Goal: Navigation & Orientation: Find specific page/section

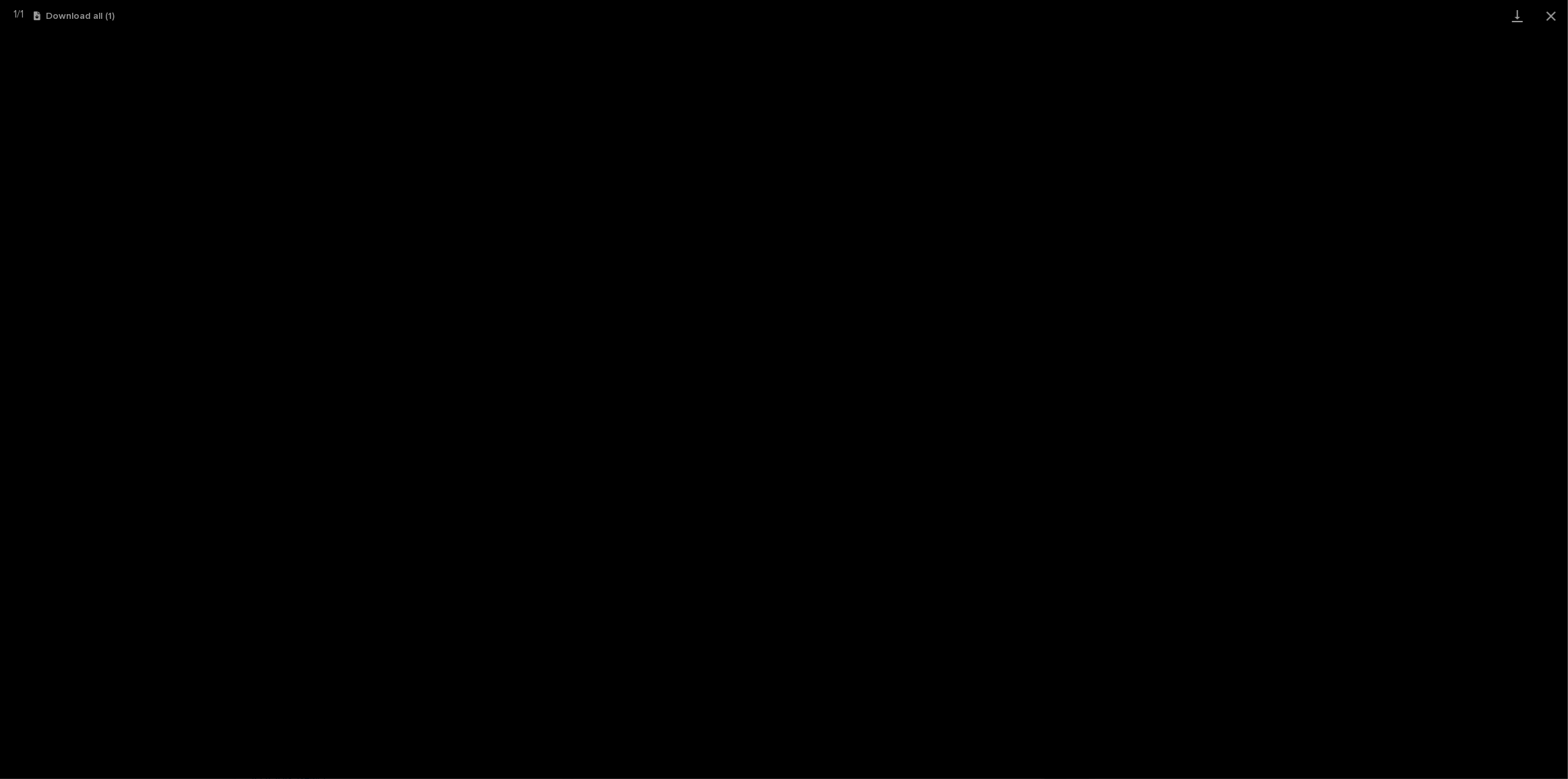
scroll to position [33, 0]
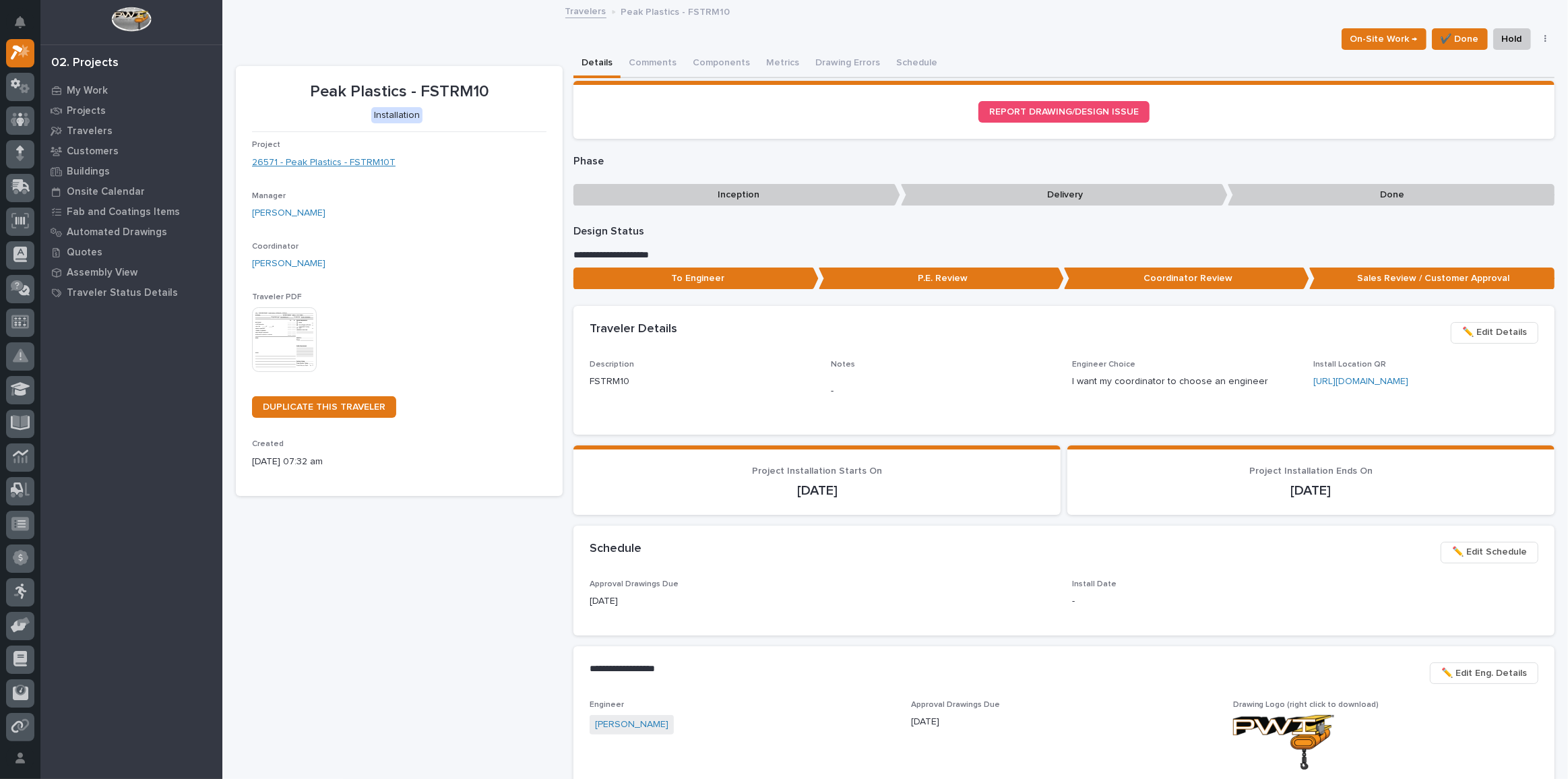
click at [322, 162] on link "26571 - Peak Plastics - FSTRM10T" at bounding box center [324, 163] width 144 height 14
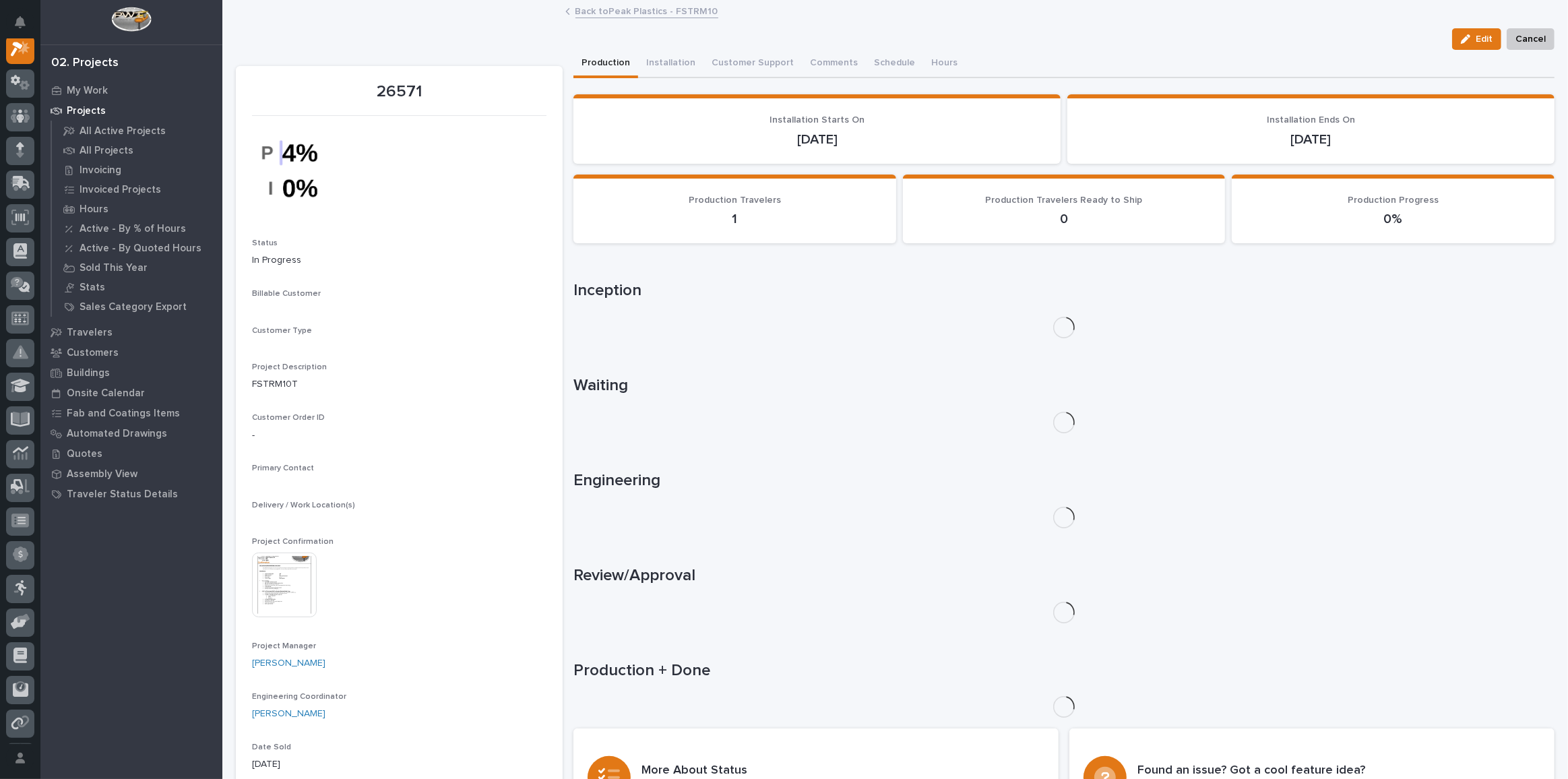
scroll to position [33, 0]
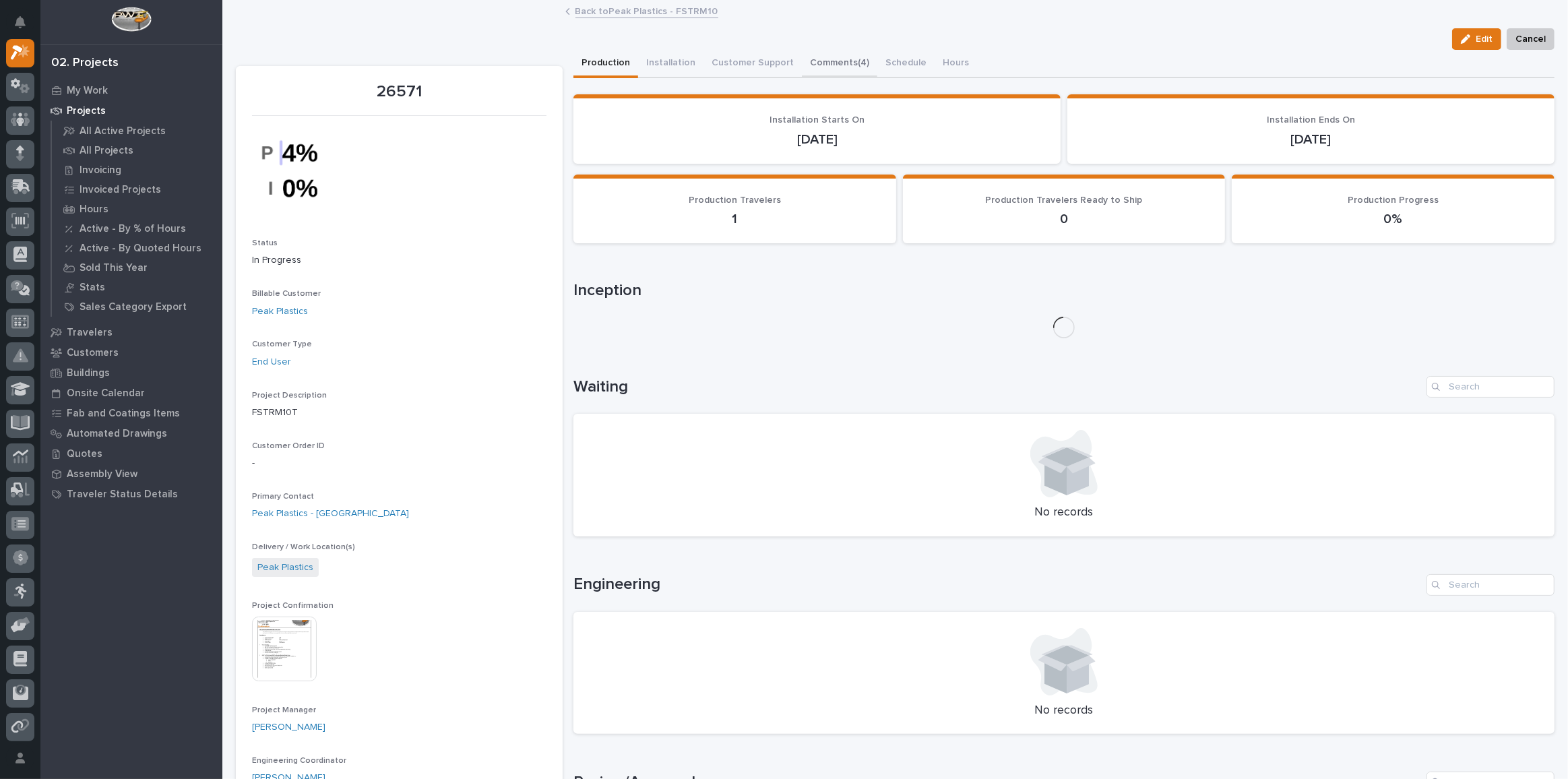
click at [831, 60] on button "Comments (4)" at bounding box center [839, 64] width 76 height 28
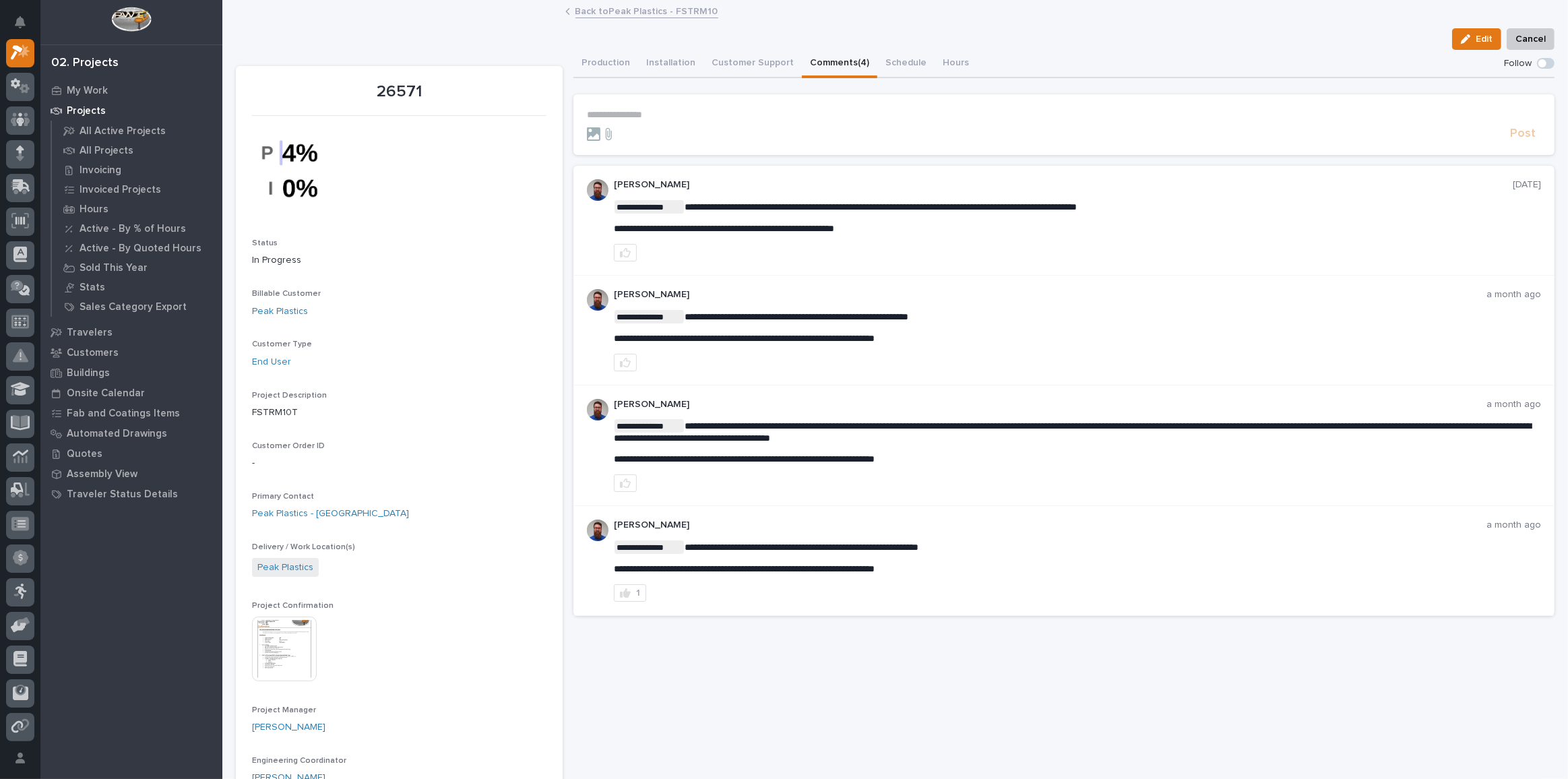
drag, startPoint x: 277, startPoint y: 316, endPoint x: 476, endPoint y: 368, distance: 205.7
click at [476, 368] on div "End User" at bounding box center [399, 362] width 295 height 14
click at [286, 311] on link "Peak Plastics" at bounding box center [280, 311] width 56 height 14
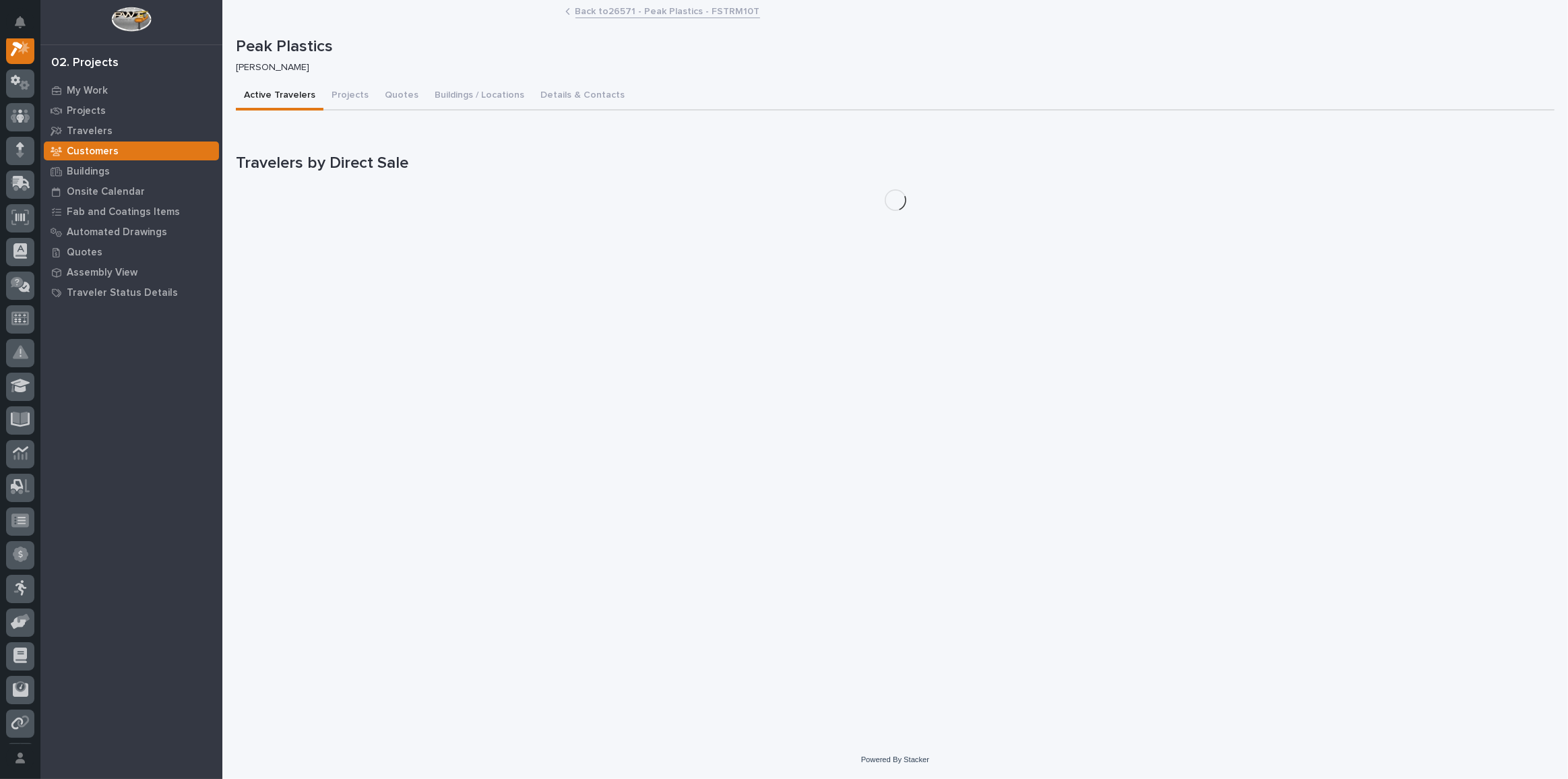
scroll to position [33, 0]
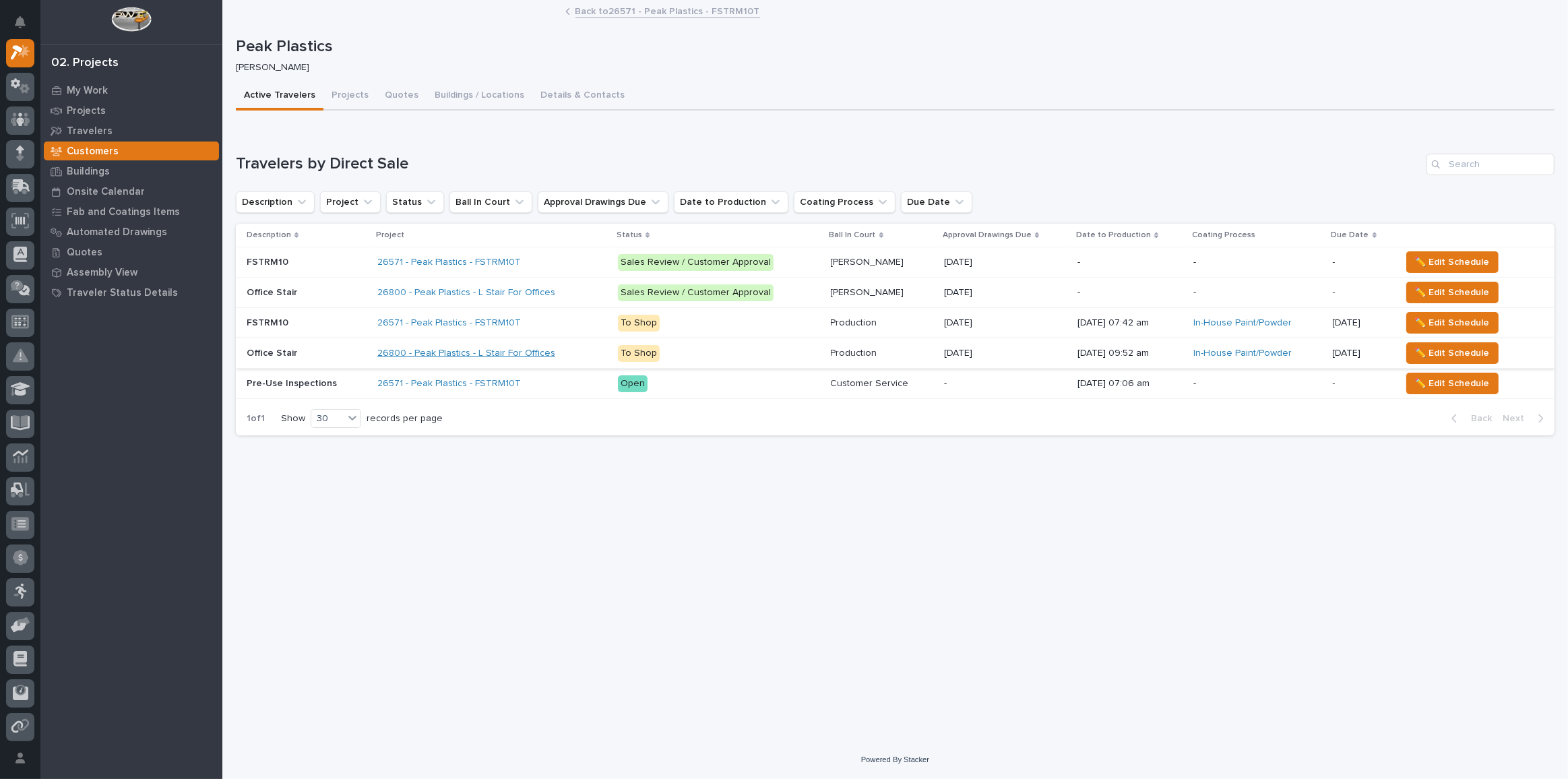
click at [424, 352] on link "26800 - Peak Plastics - L Stair For Offices" at bounding box center [466, 353] width 178 height 11
click at [429, 317] on link "26571 - Peak Plastics - FSTRM10T" at bounding box center [450, 322] width 144 height 11
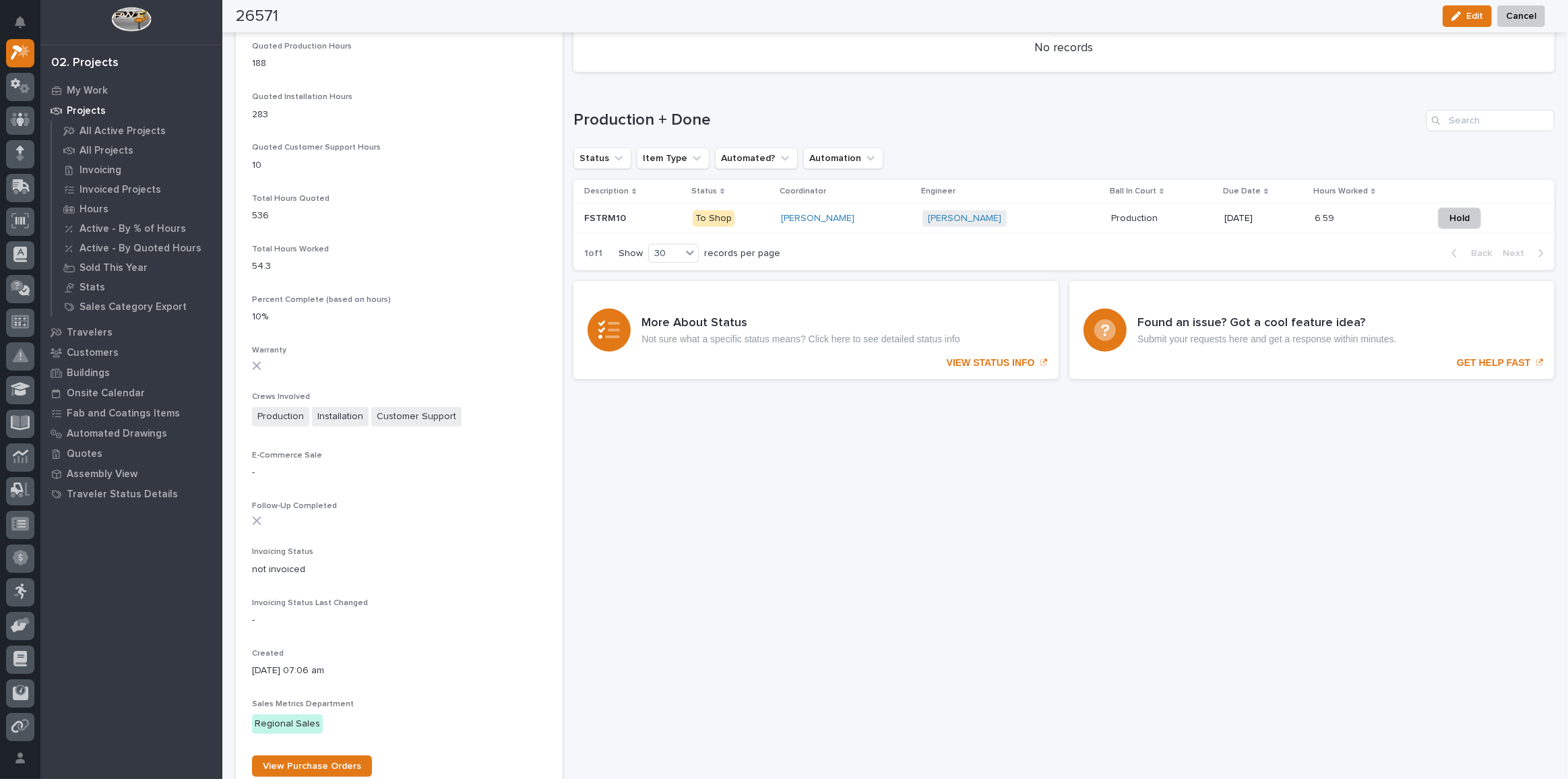
scroll to position [848, 0]
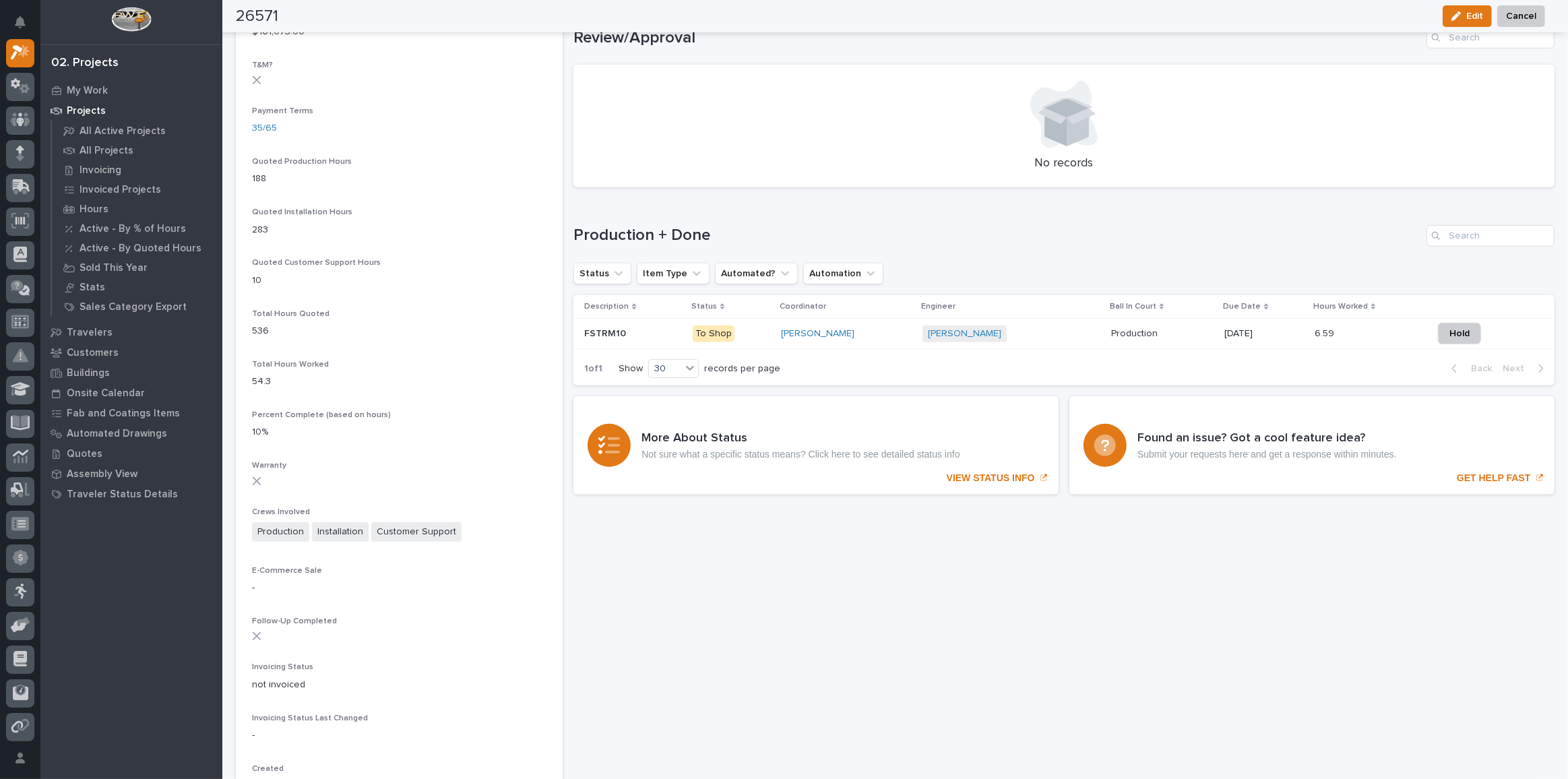
click at [611, 333] on p "FSTRM10" at bounding box center [606, 332] width 44 height 14
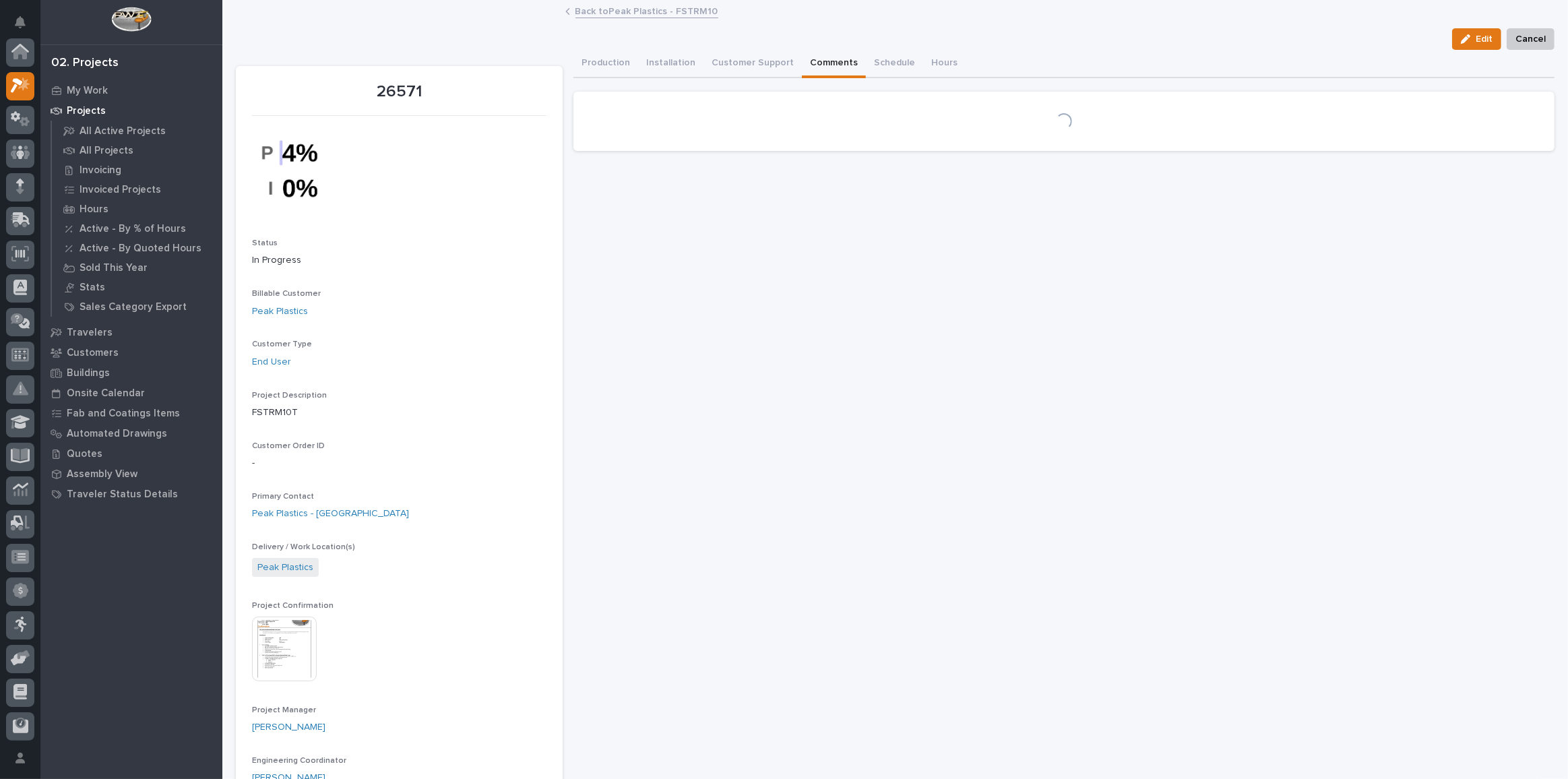
scroll to position [37, 0]
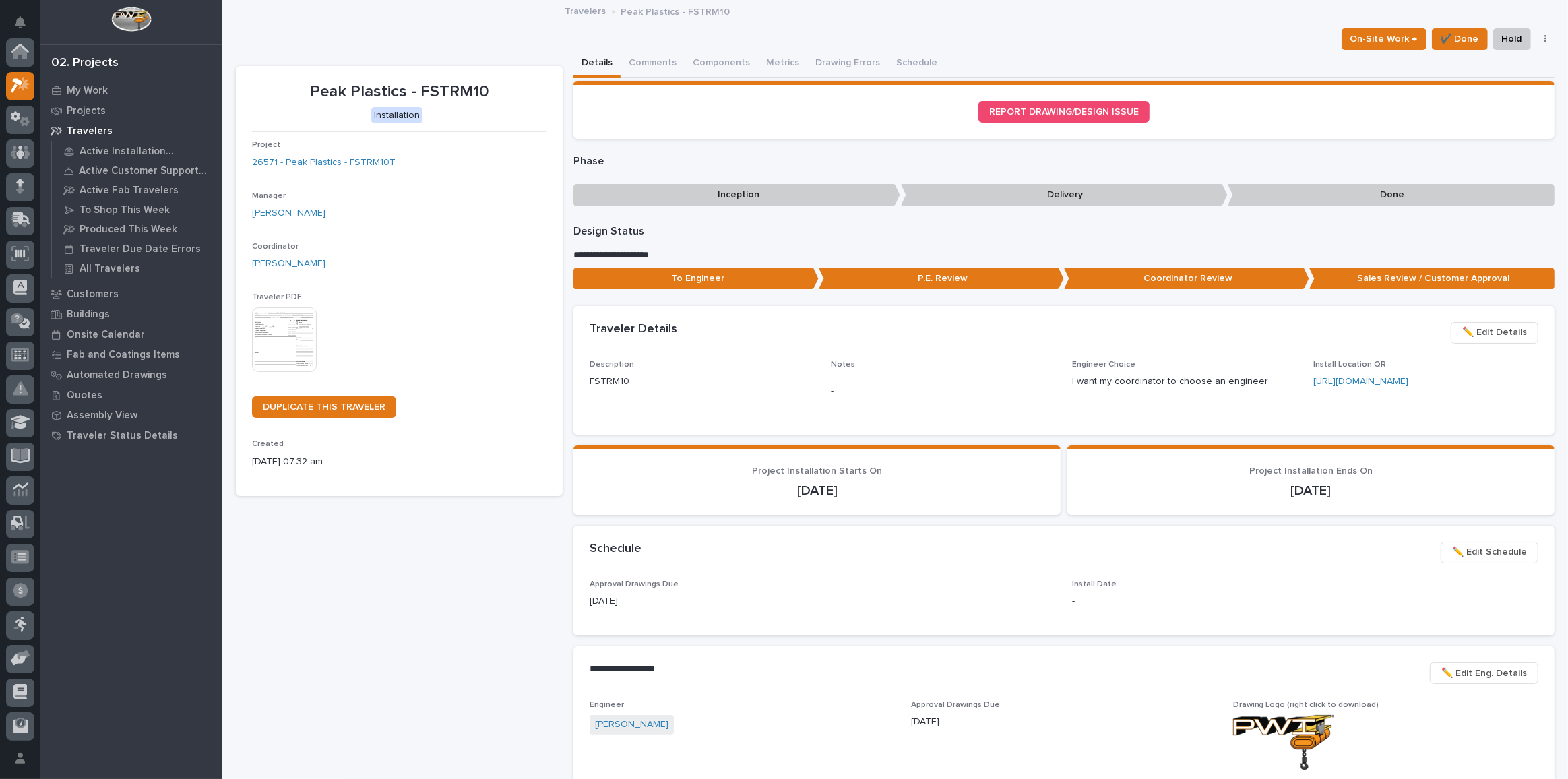
scroll to position [37, 0]
